Goal: Task Accomplishment & Management: Manage account settings

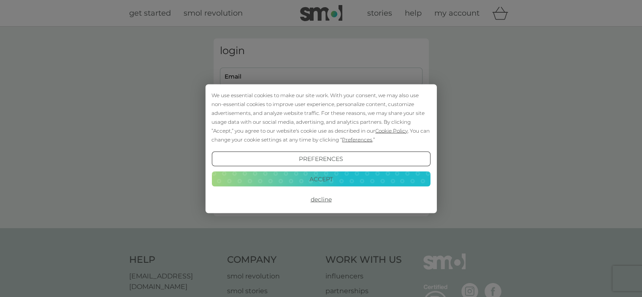
click at [316, 179] on button "Accept" at bounding box center [321, 178] width 219 height 15
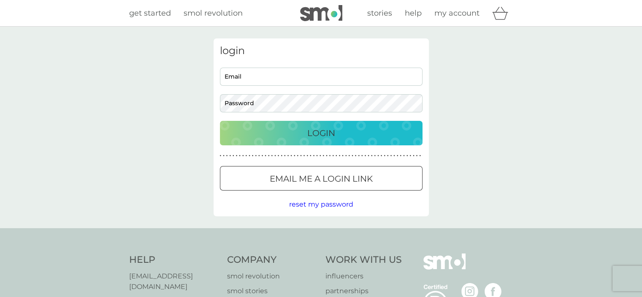
click at [339, 186] on button "Email me a login link" at bounding box center [321, 178] width 203 height 24
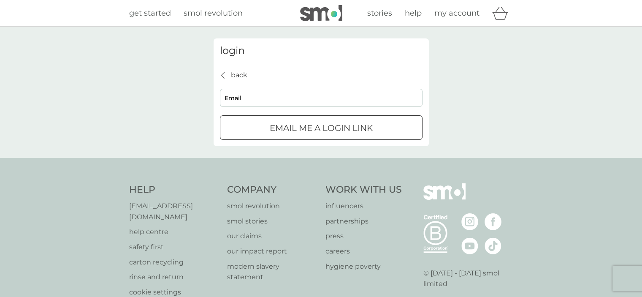
click at [293, 101] on input "Email" at bounding box center [321, 98] width 203 height 18
type input "[EMAIL_ADDRESS][DOMAIN_NAME]"
click button "Email me a login link" at bounding box center [321, 127] width 203 height 24
